Goal: Check status: Check status

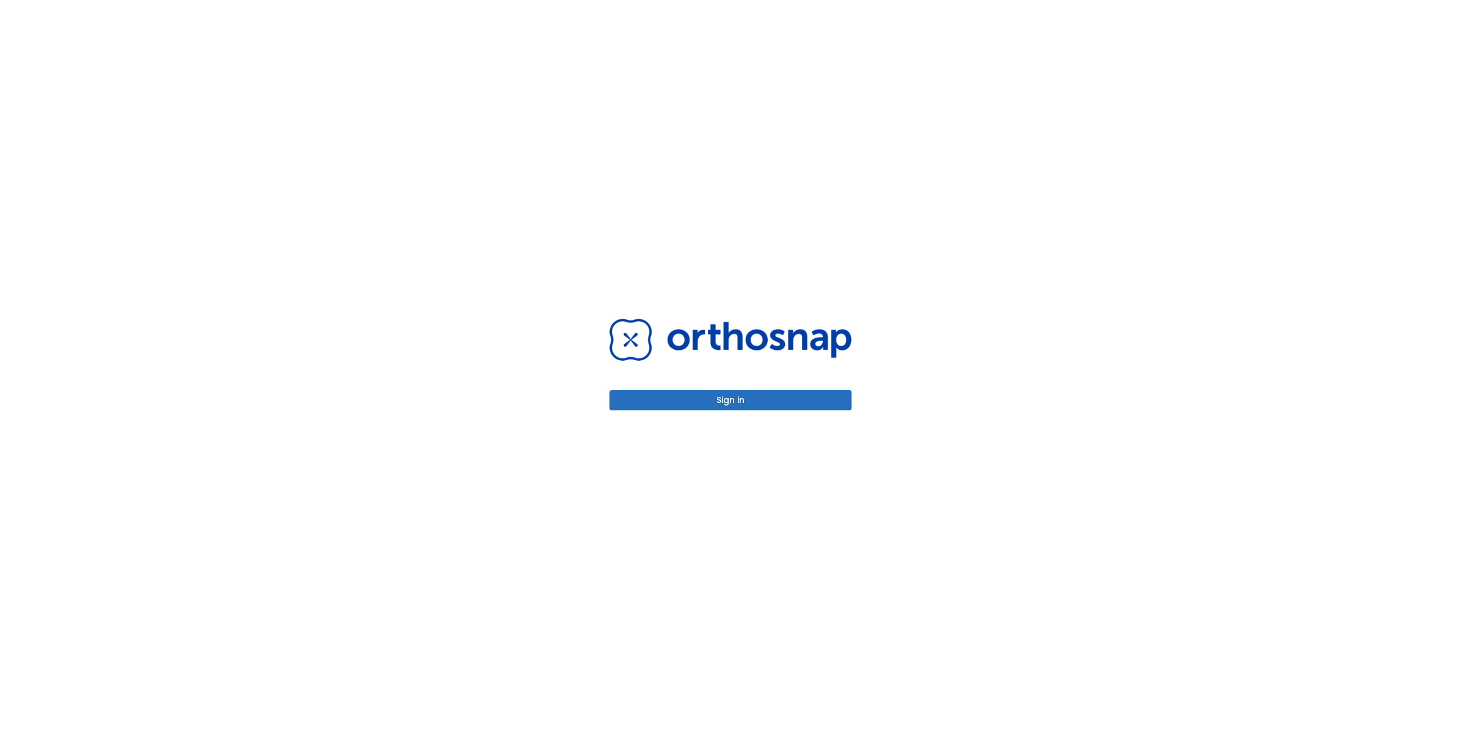
click at [691, 383] on div "Sign in" at bounding box center [730, 364] width 242 height 92
click at [674, 401] on button "Sign in" at bounding box center [730, 400] width 242 height 20
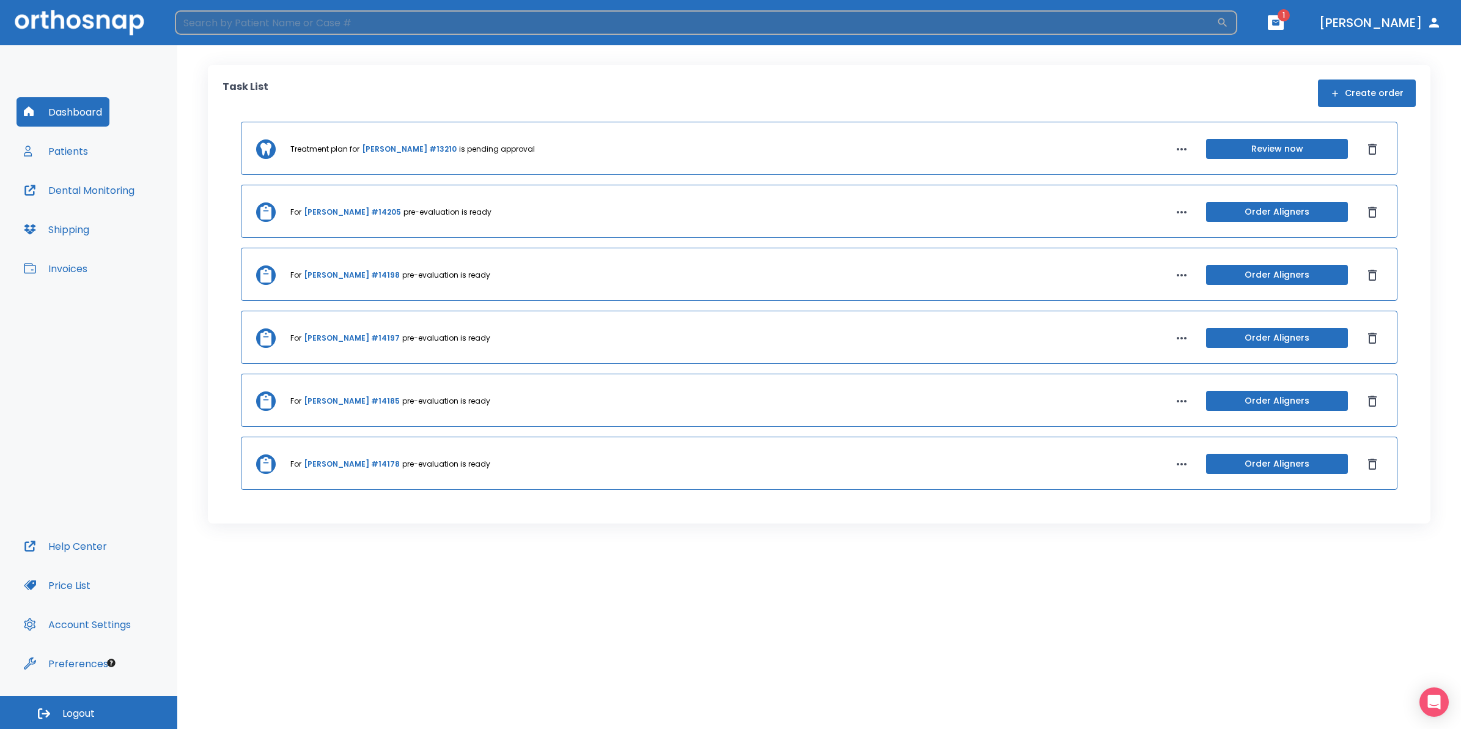
click at [410, 22] on input "search" at bounding box center [696, 22] width 1042 height 24
type input "[PERSON_NAME]"
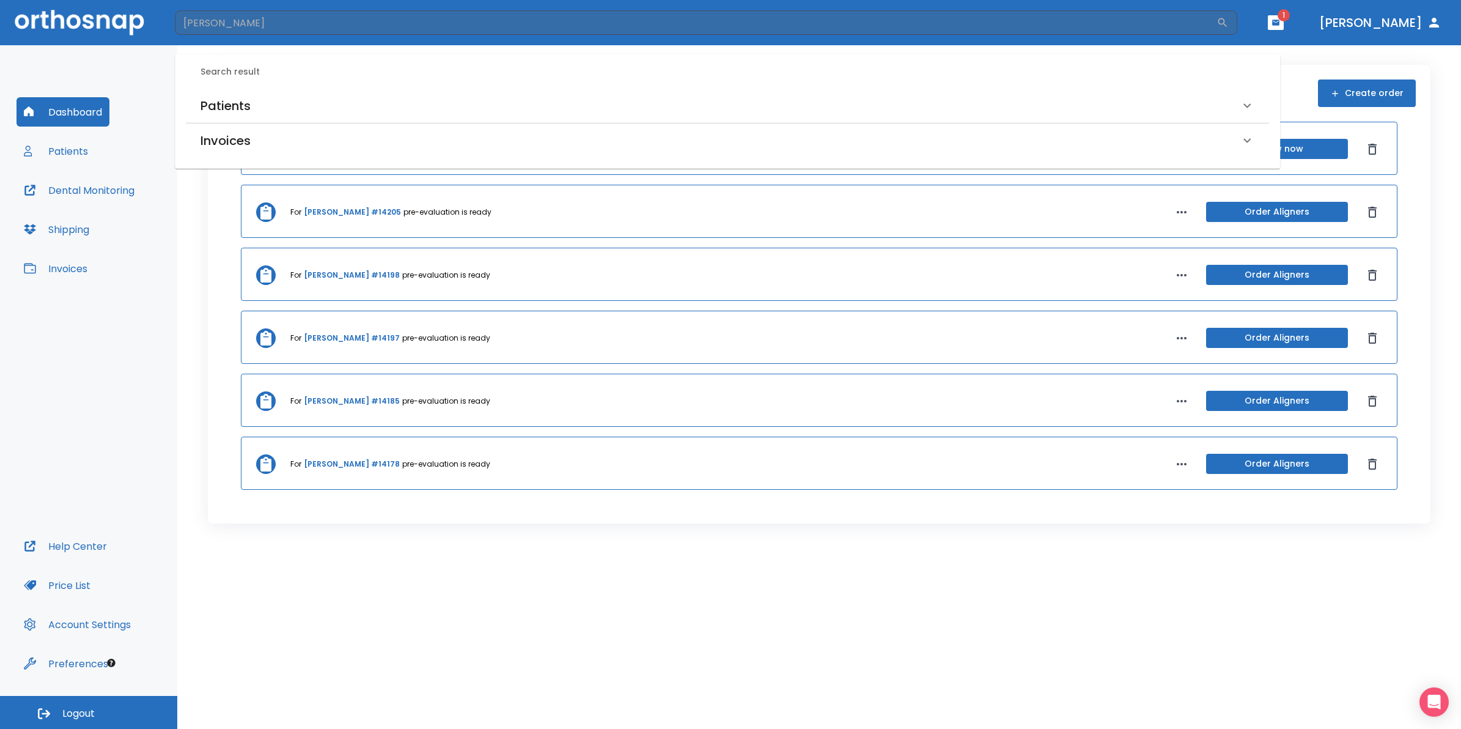
click at [337, 105] on div "Patients" at bounding box center [720, 106] width 1039 height 20
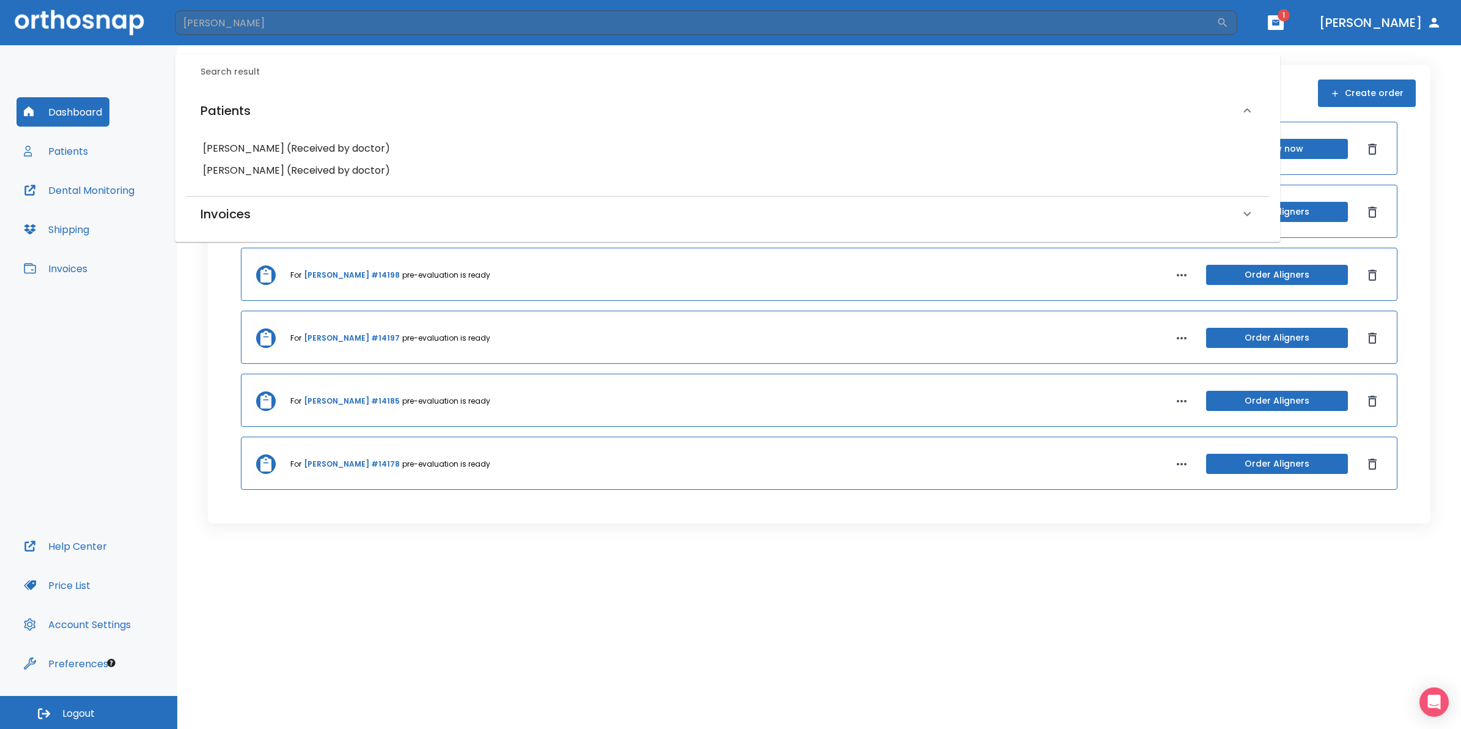
click at [239, 172] on h6 "[PERSON_NAME] (Received by doctor)" at bounding box center [727, 170] width 1049 height 17
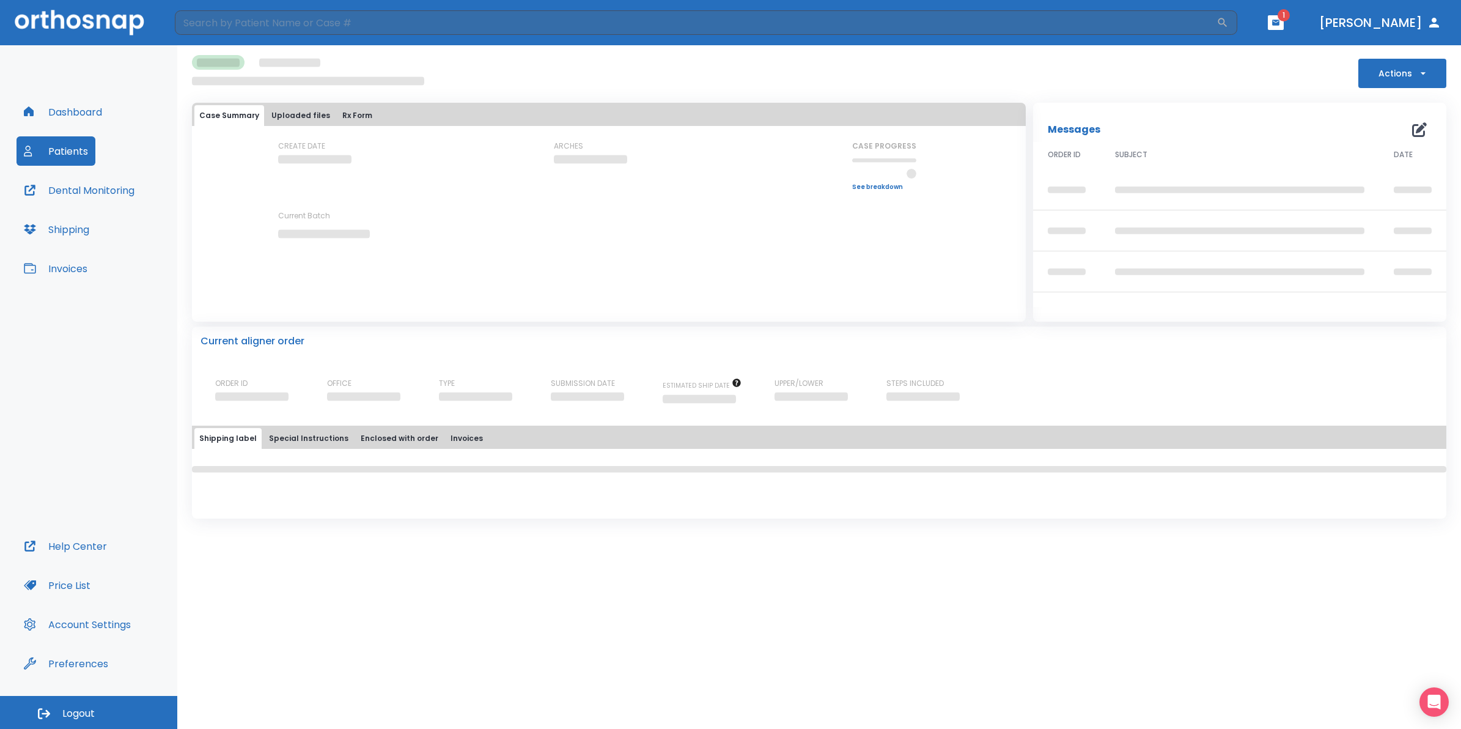
click at [239, 172] on div "CREATE DATE ARCHES CASE PROGRESS Upper progress (Est. Awaiting Data ) 0% Lower …" at bounding box center [609, 200] width 834 height 119
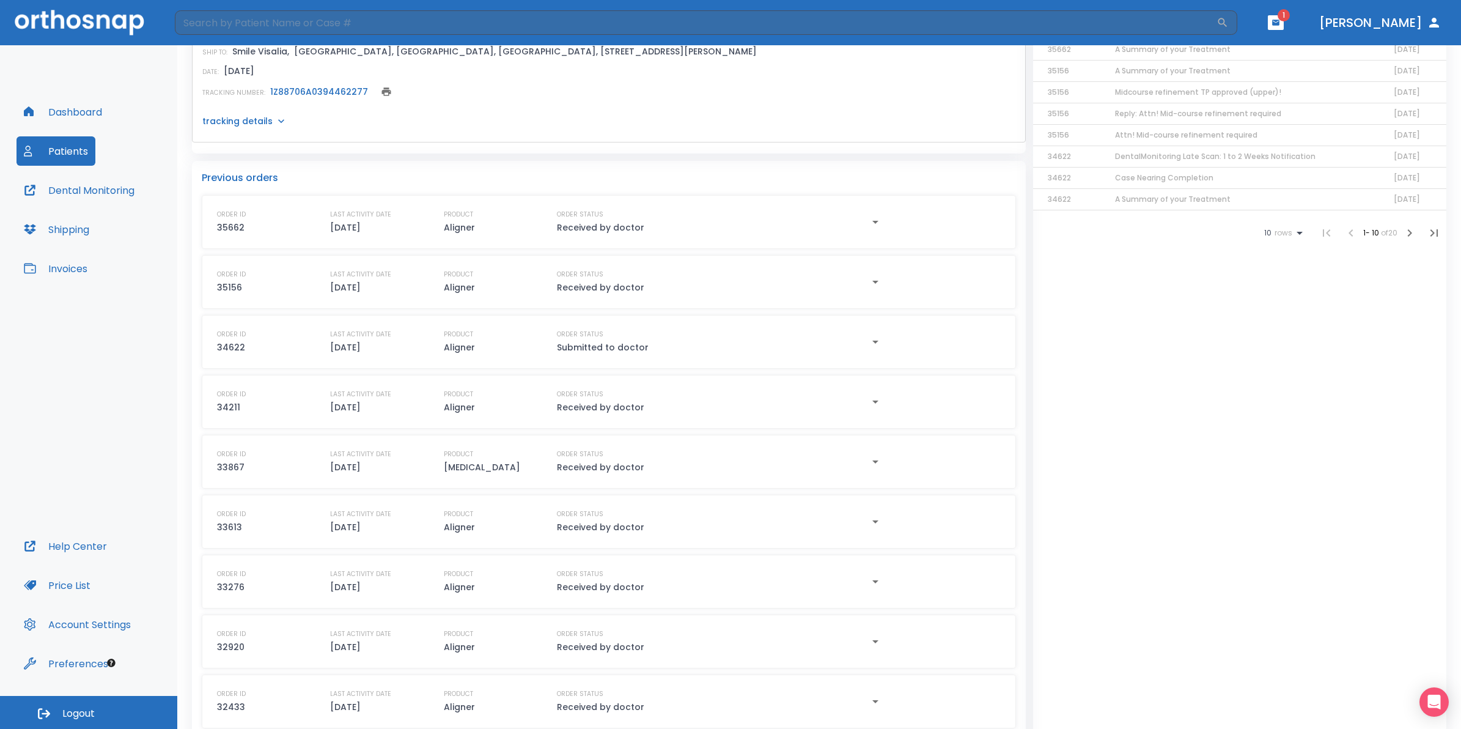
scroll to position [535, 0]
click at [660, 221] on div "ORDER STATUS Received by doctor" at bounding box center [665, 221] width 217 height 26
click at [868, 219] on icon "button" at bounding box center [875, 220] width 15 height 15
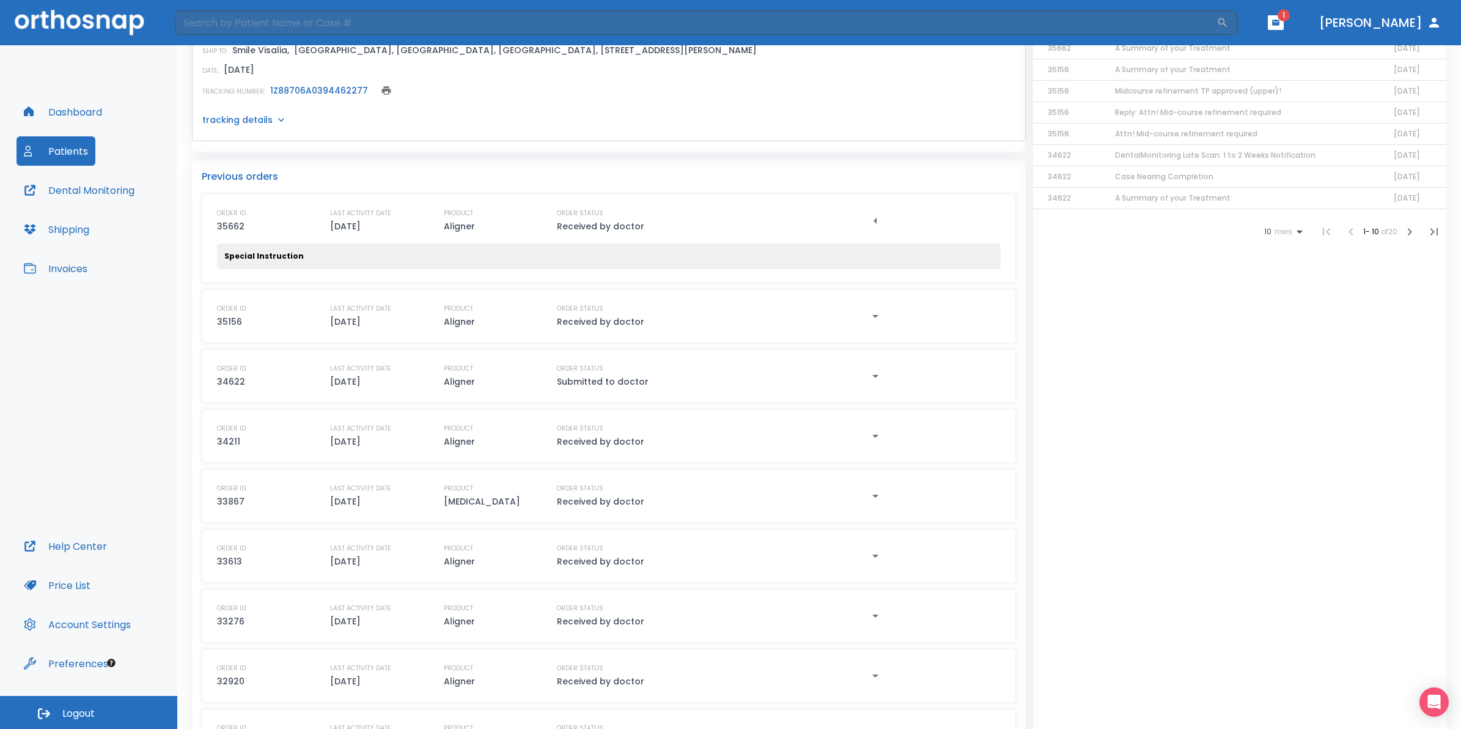
click at [868, 219] on icon "button" at bounding box center [875, 220] width 15 height 15
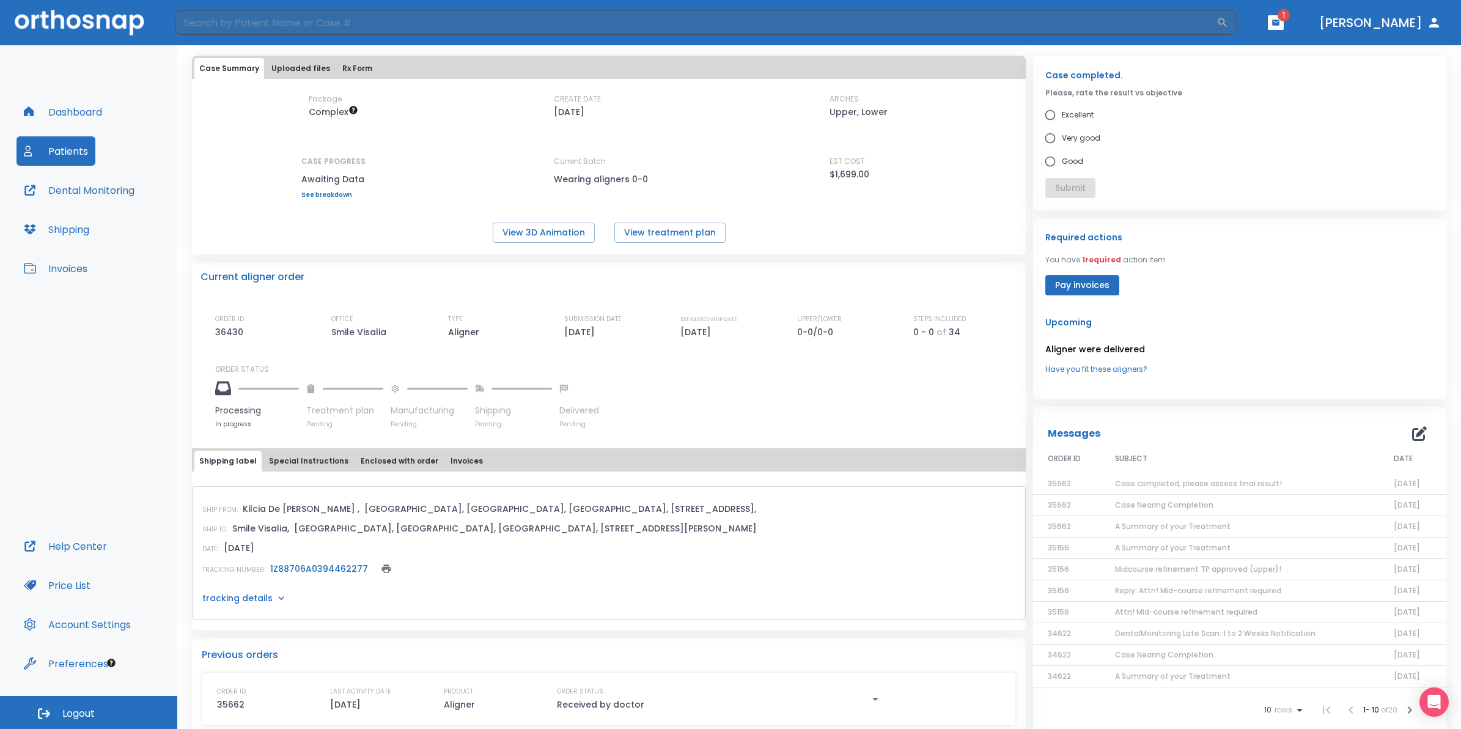
scroll to position [0, 0]
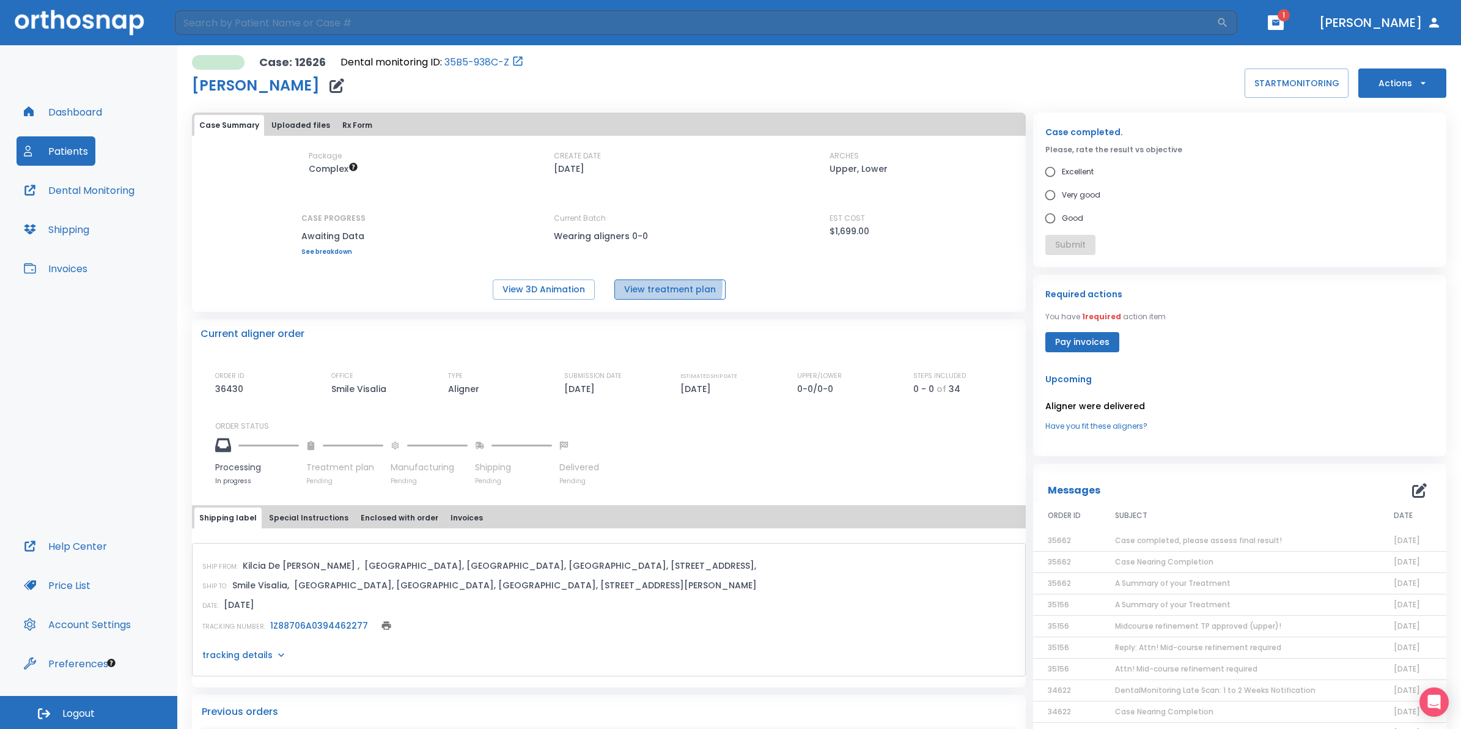
click at [638, 286] on button "View treatment plan" at bounding box center [669, 289] width 111 height 20
click at [606, 234] on p "Wearing aligners 0-0" at bounding box center [609, 236] width 110 height 15
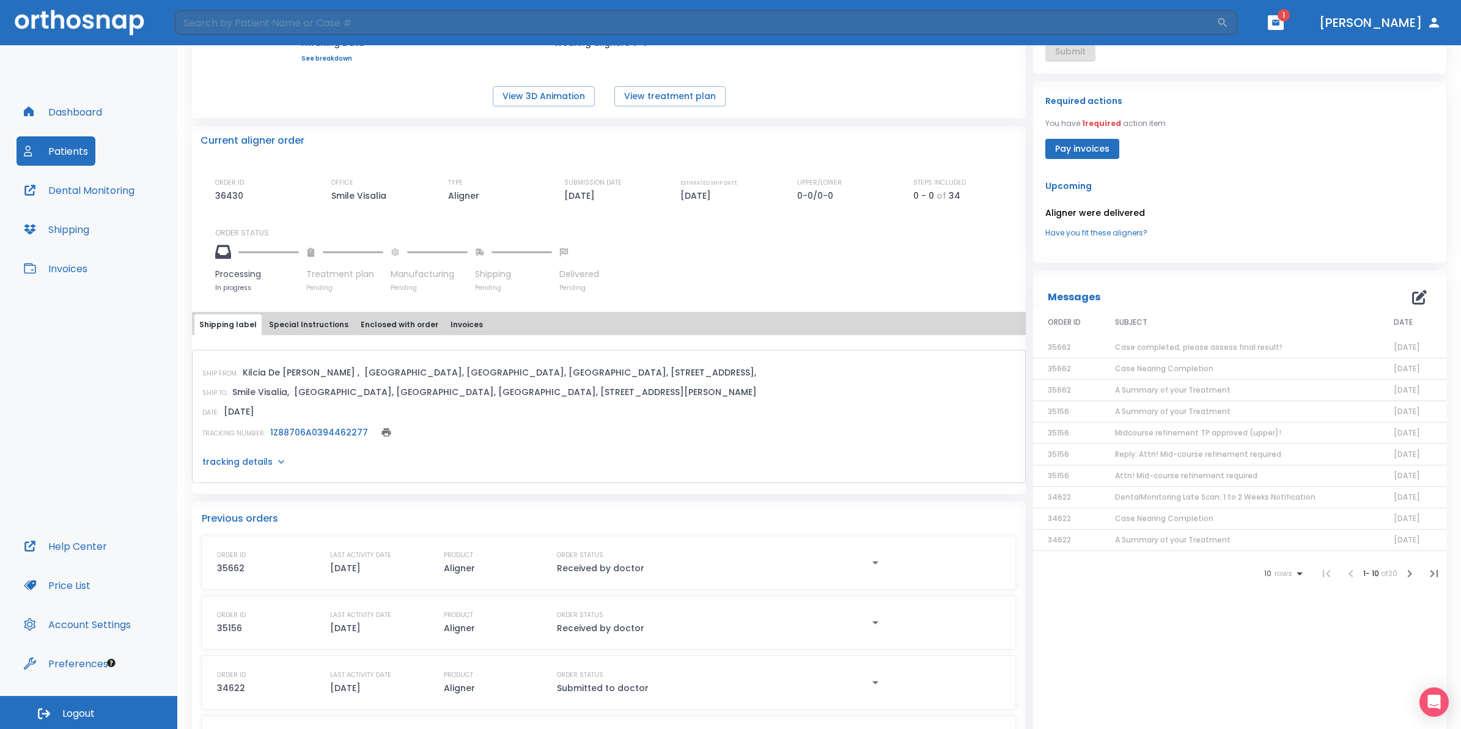
scroll to position [229, 0]
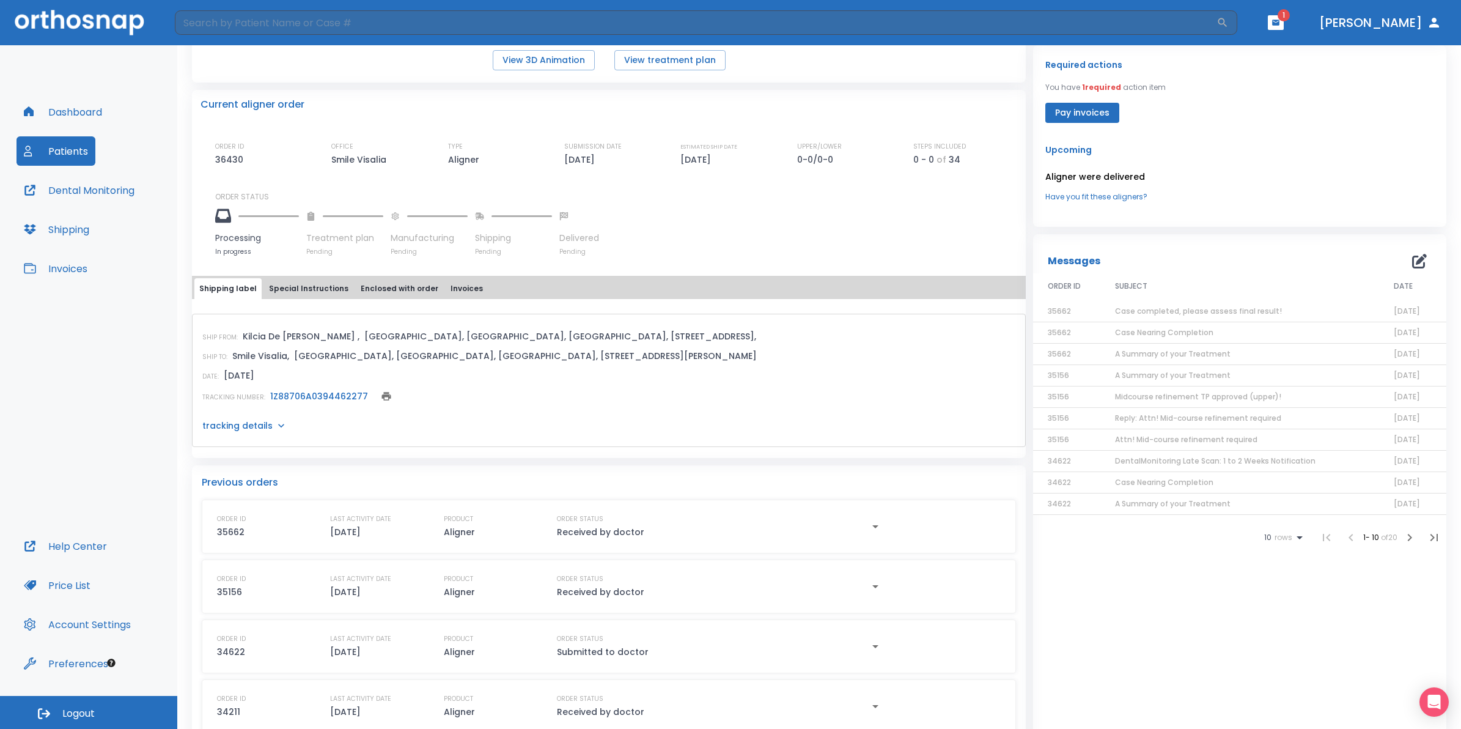
click at [1166, 315] on span "Case completed, please assess final result!" at bounding box center [1198, 311] width 167 height 10
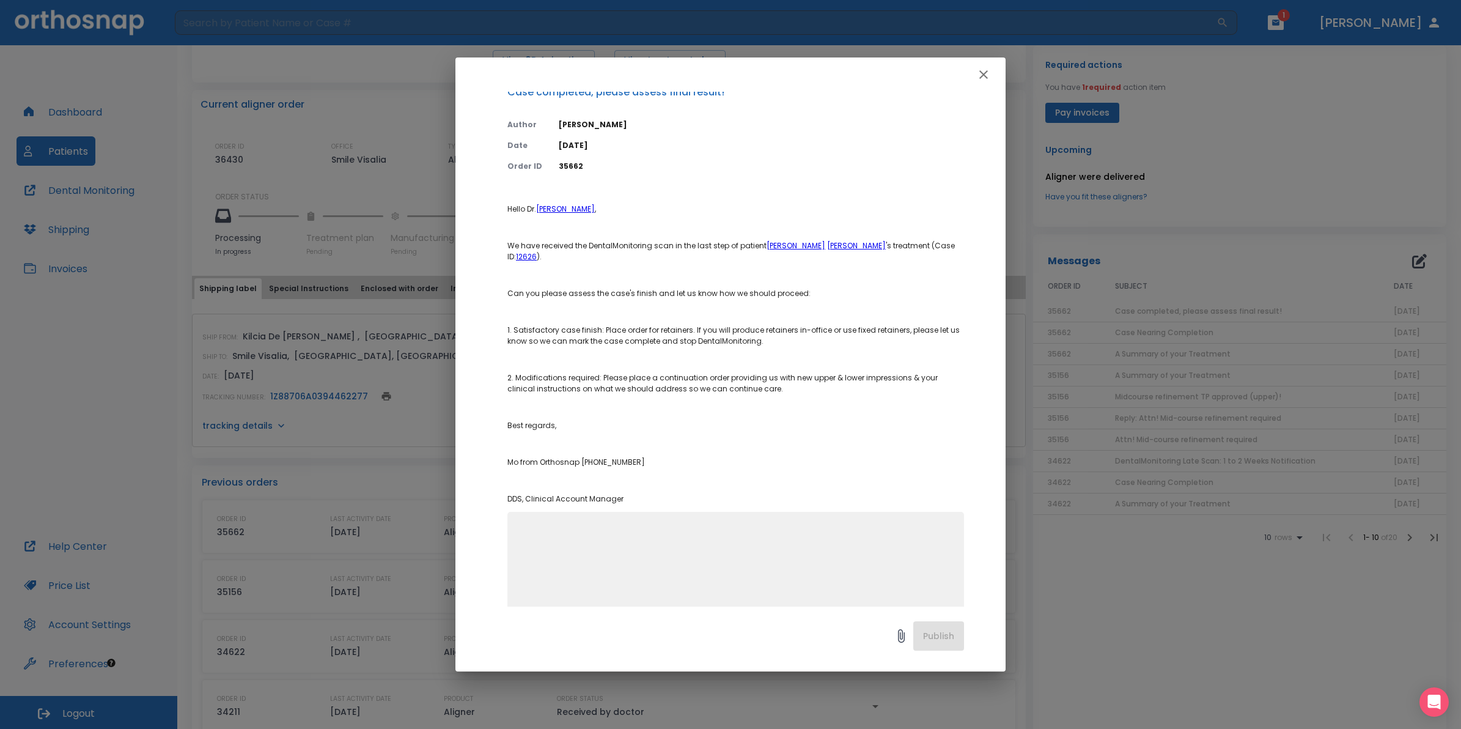
scroll to position [24, 0]
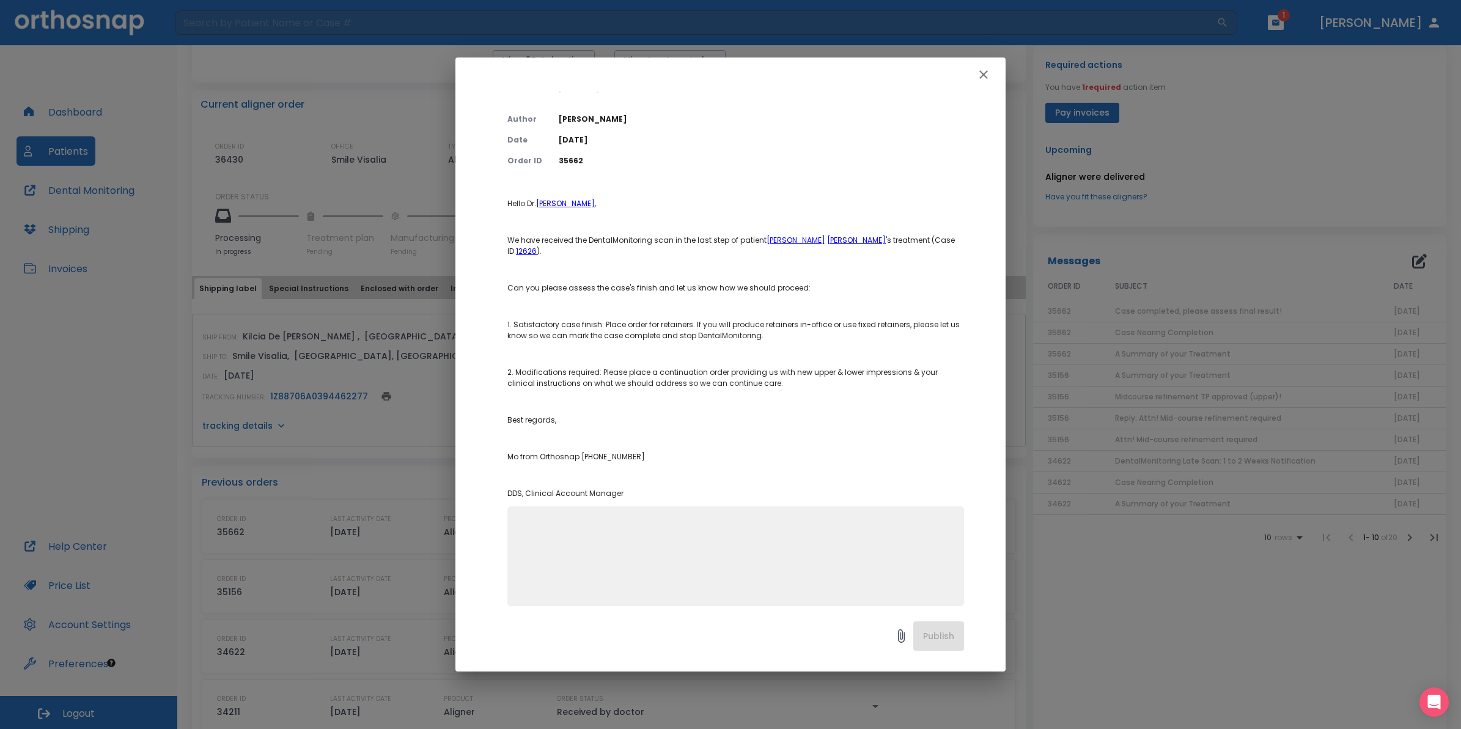
click at [982, 77] on icon "button" at bounding box center [983, 74] width 15 height 15
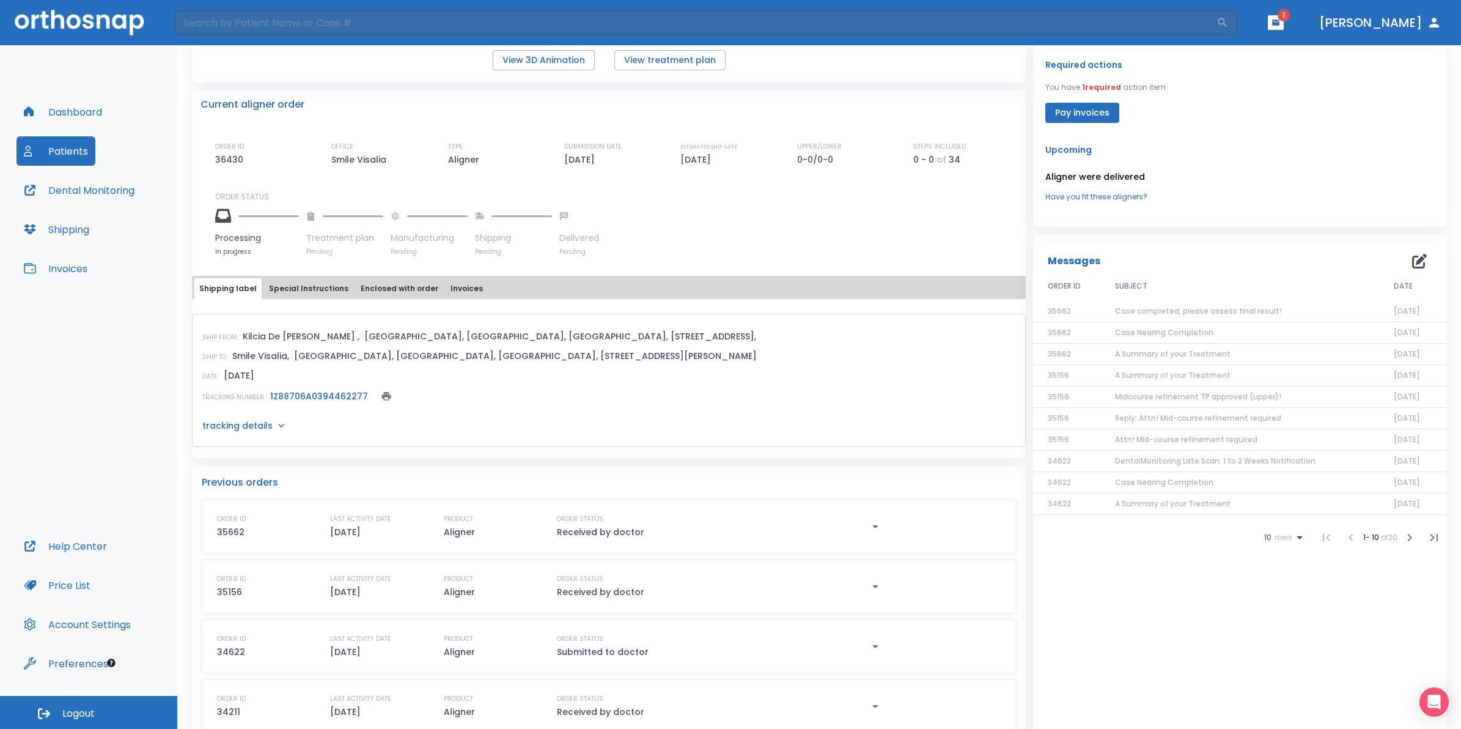
click at [1168, 327] on span "Case Nearing Completion" at bounding box center [1164, 332] width 98 height 10
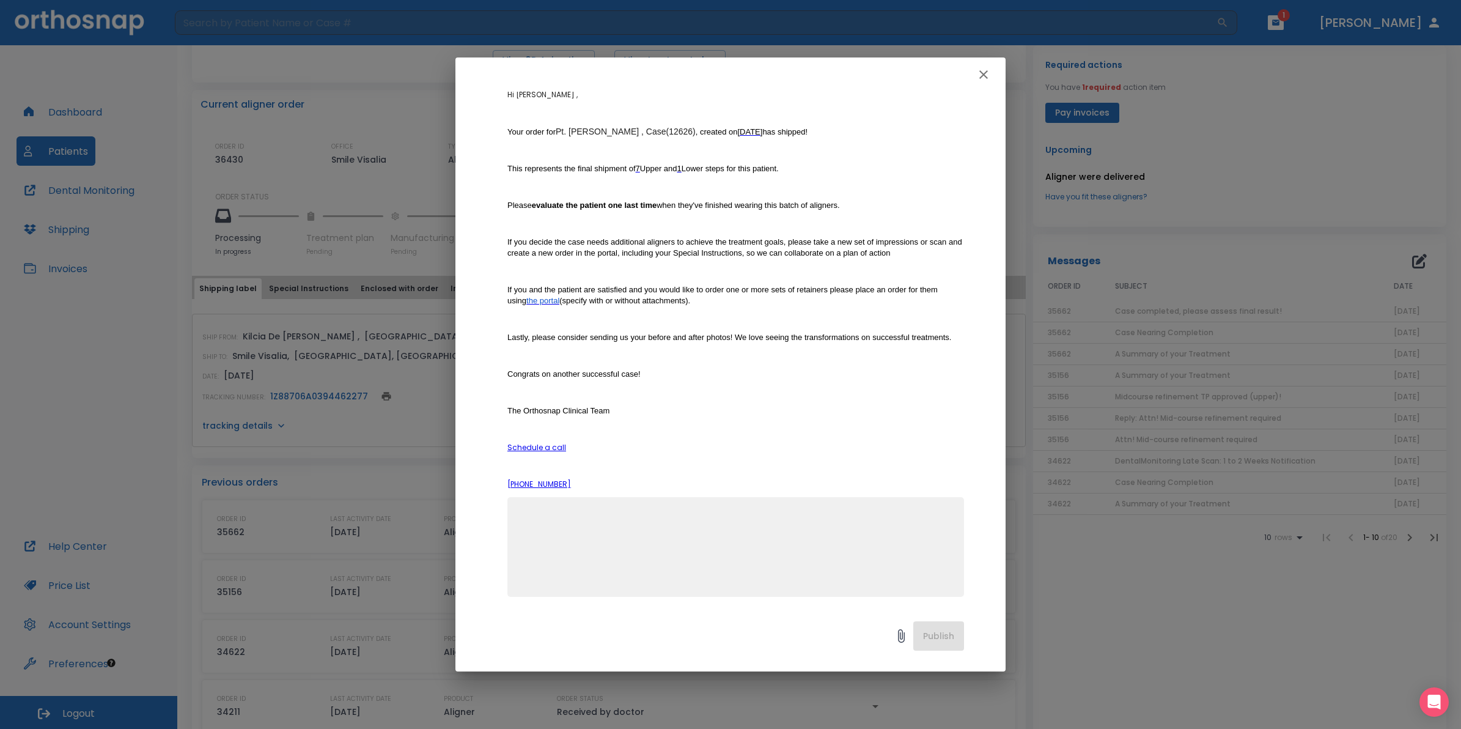
scroll to position [135, 0]
drag, startPoint x: 985, startPoint y: 92, endPoint x: 986, endPoint y: 79, distance: 12.9
click at [986, 79] on div "Case Nearing Completion Author [PERSON_NAME][DEMOGRAPHIC_DATA] Date [DATE] Orde…" at bounding box center [730, 364] width 550 height 614
click at [976, 87] on div at bounding box center [730, 74] width 550 height 34
click at [976, 80] on icon "button" at bounding box center [983, 74] width 15 height 15
